Goal: Information Seeking & Learning: Learn about a topic

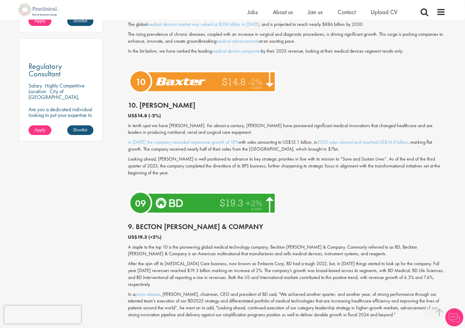
scroll to position [436, 0]
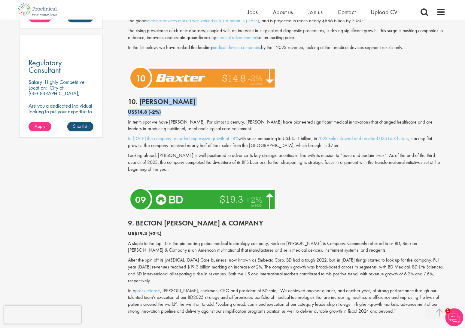
drag, startPoint x: 140, startPoint y: 102, endPoint x: 172, endPoint y: 106, distance: 31.8
click at [172, 106] on div "10. [PERSON_NAME] US$14.8 (-2%) In tenth spot we have [PERSON_NAME]. For almost…" at bounding box center [287, 139] width 327 height 94
click at [166, 102] on h2 "10. [PERSON_NAME]" at bounding box center [287, 102] width 318 height 8
drag, startPoint x: 141, startPoint y: 104, endPoint x: 165, endPoint y: 105, distance: 24.1
click at [165, 105] on h2 "10. [PERSON_NAME]" at bounding box center [287, 102] width 318 height 8
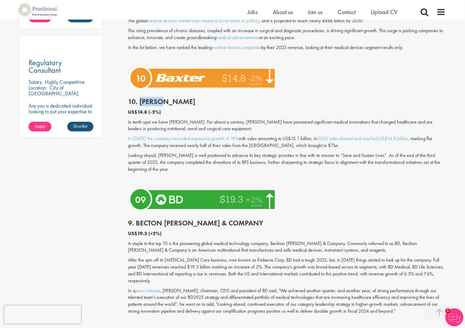
copy h2 "[PERSON_NAME]"
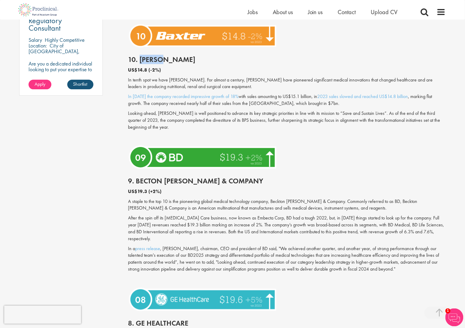
scroll to position [511, 0]
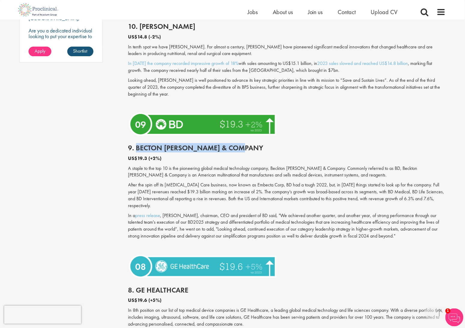
drag, startPoint x: 137, startPoint y: 146, endPoint x: 252, endPoint y: 148, distance: 114.6
click at [252, 148] on h2 "9. Becton [PERSON_NAME] & Company" at bounding box center [287, 148] width 318 height 8
copy h2 "Becton [PERSON_NAME] & Company"
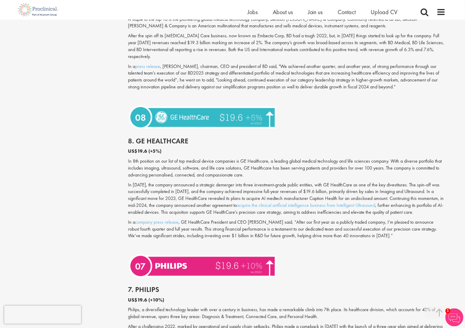
scroll to position [662, 0]
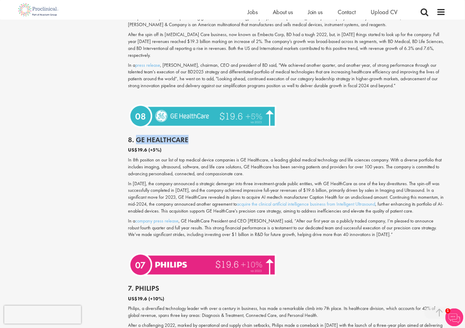
drag, startPoint x: 137, startPoint y: 135, endPoint x: 192, endPoint y: 131, distance: 54.6
click at [192, 136] on h2 "8. GE HealthCare" at bounding box center [287, 140] width 318 height 8
copy h2 "GE HealthCare"
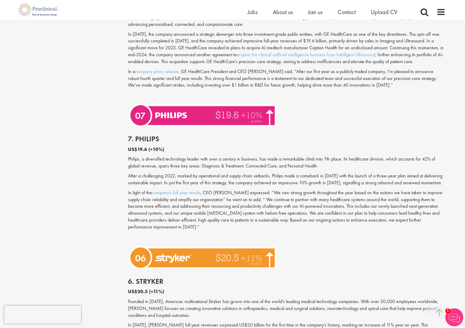
scroll to position [812, 0]
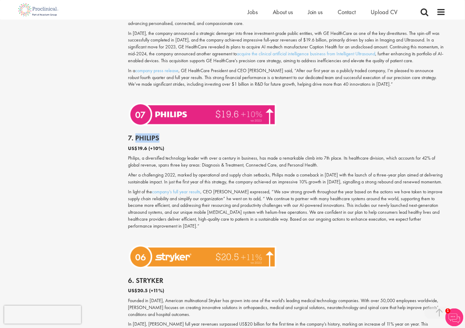
drag, startPoint x: 136, startPoint y: 138, endPoint x: 160, endPoint y: 138, distance: 23.8
click at [160, 138] on h2 "7. Philips" at bounding box center [287, 138] width 318 height 8
copy h2 "Philips"
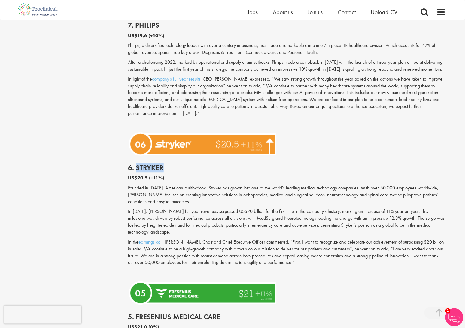
drag, startPoint x: 136, startPoint y: 161, endPoint x: 176, endPoint y: 161, distance: 40.0
click at [176, 164] on h2 "6. Stryker" at bounding box center [287, 168] width 318 height 8
copy h2 "Stryker"
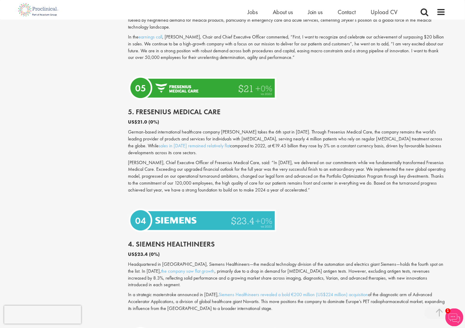
scroll to position [1113, 0]
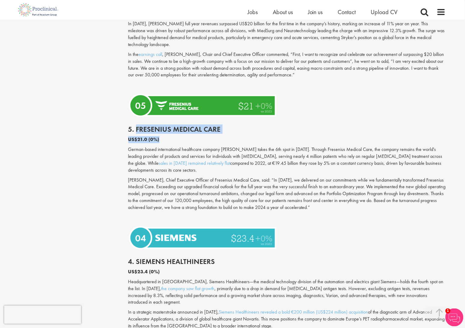
drag, startPoint x: 135, startPoint y: 115, endPoint x: 257, endPoint y: 125, distance: 121.6
click at [257, 125] on div "5. Fresenius Medical Care US$21.0 (0%) German-based international healthcare co…" at bounding box center [287, 171] width 327 height 105
click at [219, 125] on h2 "5. Fresenius Medical Care" at bounding box center [287, 129] width 318 height 8
drag, startPoint x: 136, startPoint y: 116, endPoint x: 229, endPoint y: 114, distance: 92.9
click at [225, 125] on h2 "5. Fresenius Medical Care" at bounding box center [287, 129] width 318 height 8
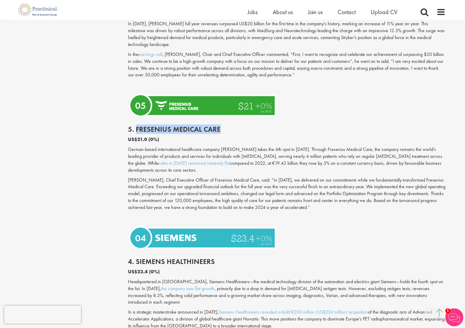
copy h2 "Fresenius Medical Care"
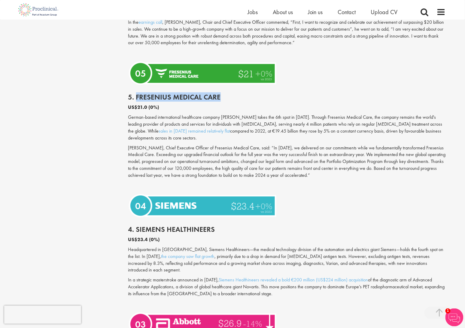
scroll to position [1188, 0]
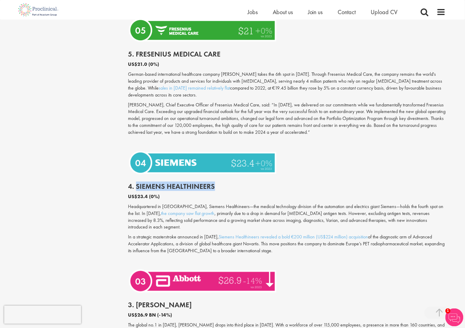
drag, startPoint x: 136, startPoint y: 173, endPoint x: 224, endPoint y: 175, distance: 88.1
click at [224, 183] on h2 "4. Siemens Healthineers" at bounding box center [287, 187] width 318 height 8
copy h2 "Siemens Healthineers"
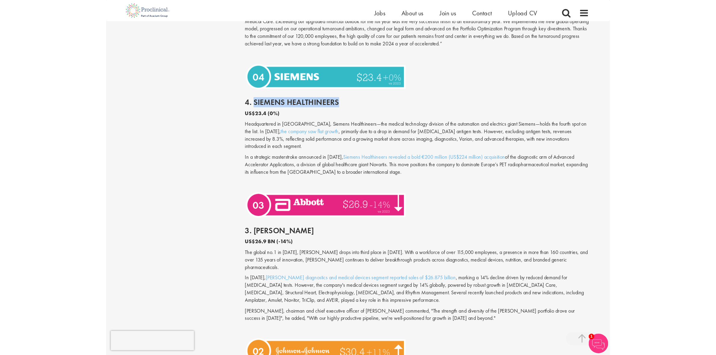
scroll to position [1376, 0]
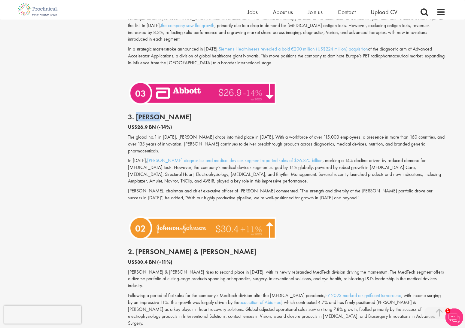
drag, startPoint x: 136, startPoint y: 97, endPoint x: 164, endPoint y: 98, distance: 28.3
click at [164, 113] on h2 "3. [PERSON_NAME]" at bounding box center [287, 117] width 318 height 8
copy h2 "[PERSON_NAME]"
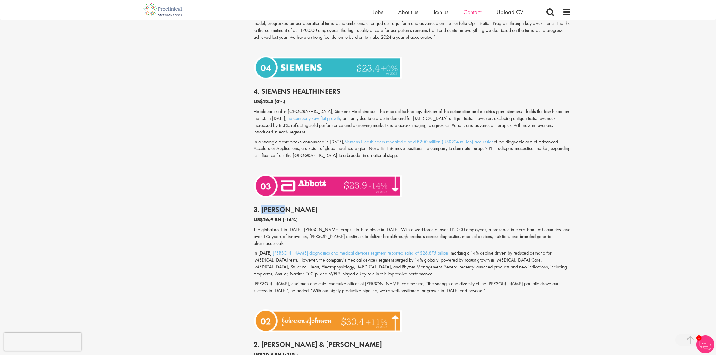
scroll to position [1150, 0]
